Goal: Information Seeking & Learning: Learn about a topic

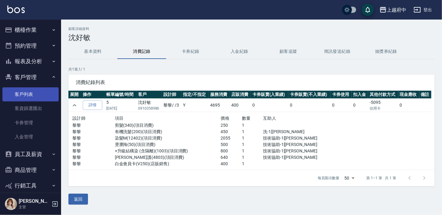
drag, startPoint x: 0, startPoint y: 0, endPoint x: 20, endPoint y: 92, distance: 94.3
click at [20, 92] on link "客戶列表" at bounding box center [30, 94] width 56 height 14
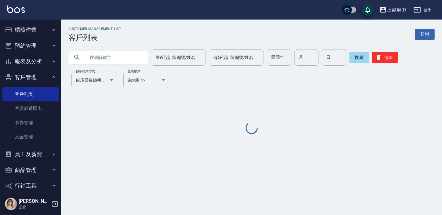
click at [120, 51] on input "text" at bounding box center [114, 57] width 57 height 16
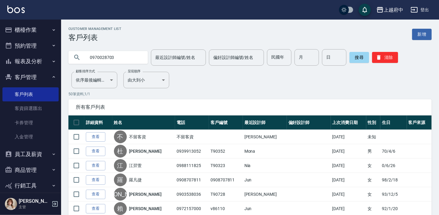
type input "0970028703"
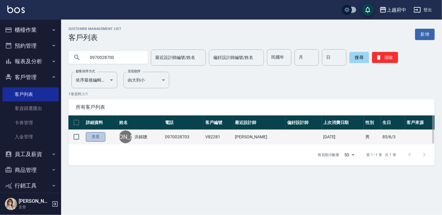
click at [92, 137] on link "查看" at bounding box center [96, 136] width 20 height 9
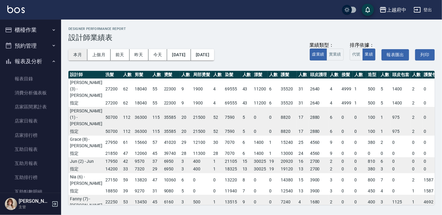
click at [82, 58] on button "本月" at bounding box center [77, 54] width 19 height 11
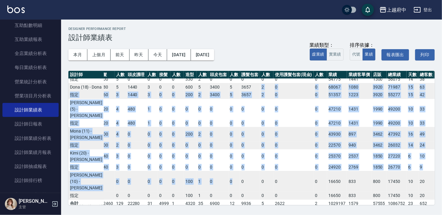
scroll to position [267, 182]
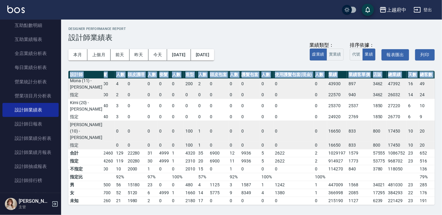
drag, startPoint x: 237, startPoint y: 205, endPoint x: 212, endPoint y: 206, distance: 25.1
click at [212, 206] on div "上越府中 2025-08 設計師業績表 列印時間： [DATE][PHONE_NUMBER]:46 Designer Performance Report 設…" at bounding box center [251, 116] width 381 height 193
drag, startPoint x: 212, startPoint y: 206, endPoint x: 274, endPoint y: 157, distance: 78.9
click at [274, 157] on td "2622" at bounding box center [293, 161] width 40 height 8
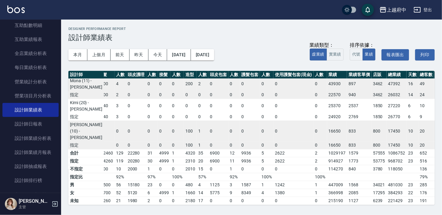
click at [273, 75] on th "使用護髮包套(現金)" at bounding box center [293, 75] width 40 height 8
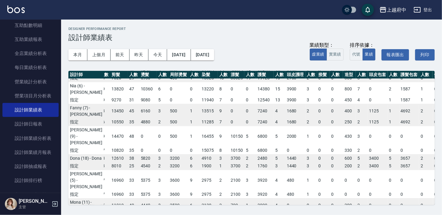
scroll to position [100, 23]
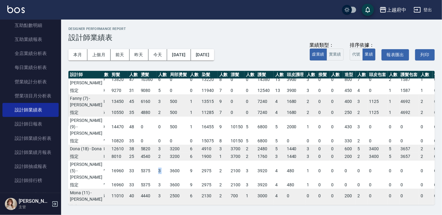
drag, startPoint x: 148, startPoint y: 205, endPoint x: 137, endPoint y: 204, distance: 11.4
click at [137, 204] on div "上越府中 2025-08 設計師業績表 列印時間： [DATE][PHONE_NUMBER]:46 Designer Performance Report 設…" at bounding box center [251, 116] width 381 height 193
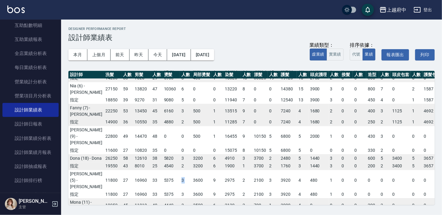
scroll to position [100, 0]
